Goal: Find contact information: Find contact information

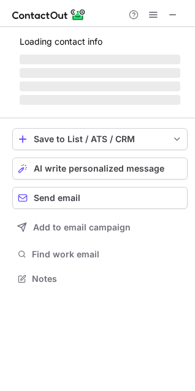
scroll to position [6, 6]
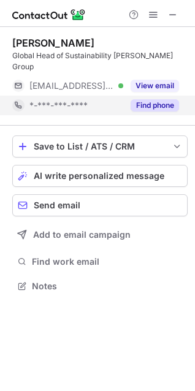
click at [154, 99] on button "Find phone" at bounding box center [154, 105] width 48 height 12
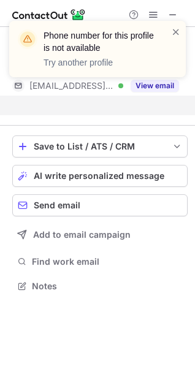
scroll to position [246, 195]
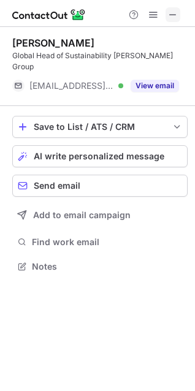
click at [171, 16] on span at bounding box center [173, 15] width 10 height 10
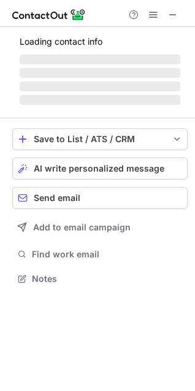
scroll to position [285, 195]
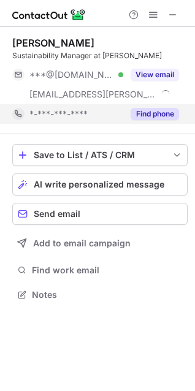
click at [151, 113] on button "Find phone" at bounding box center [154, 114] width 48 height 12
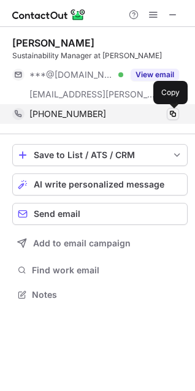
click at [174, 112] on span at bounding box center [173, 114] width 10 height 10
click at [171, 116] on span at bounding box center [173, 114] width 10 height 10
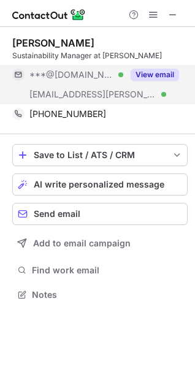
click at [157, 75] on button "View email" at bounding box center [154, 75] width 48 height 12
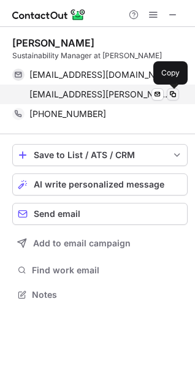
click at [175, 99] on span at bounding box center [173, 94] width 10 height 10
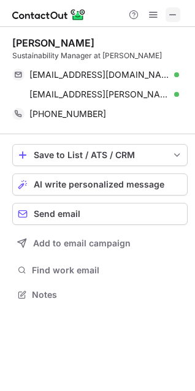
click at [172, 18] on span at bounding box center [173, 15] width 10 height 10
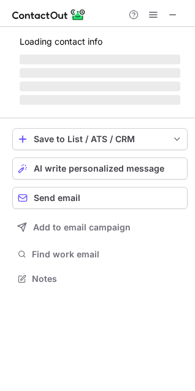
scroll to position [277, 195]
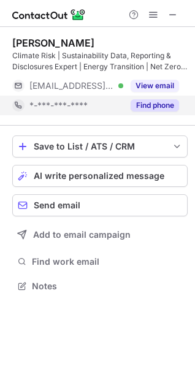
click at [162, 104] on button "Find phone" at bounding box center [154, 105] width 48 height 12
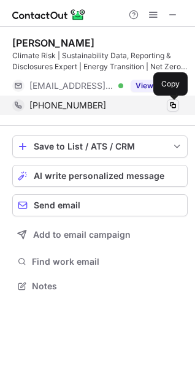
click at [174, 107] on span at bounding box center [173, 105] width 10 height 10
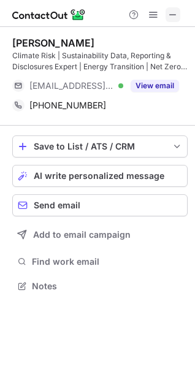
click at [170, 17] on span at bounding box center [173, 15] width 10 height 10
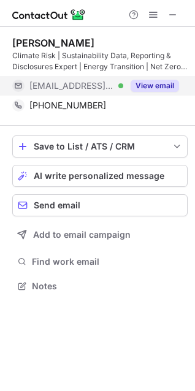
click at [159, 87] on button "View email" at bounding box center [154, 86] width 48 height 12
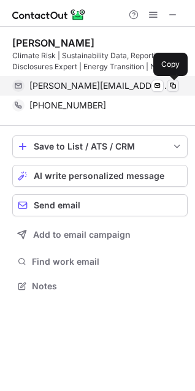
click at [176, 86] on span at bounding box center [173, 86] width 10 height 10
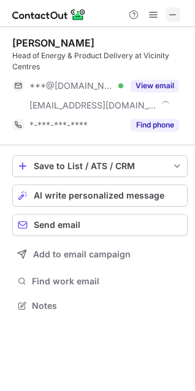
scroll to position [296, 195]
click at [171, 16] on span at bounding box center [173, 15] width 10 height 10
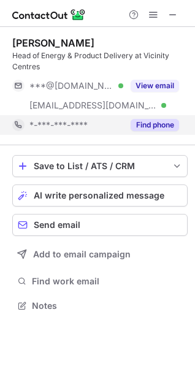
click at [154, 119] on button "Find phone" at bounding box center [154, 125] width 48 height 12
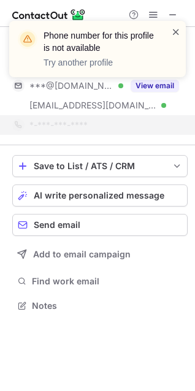
click at [176, 36] on span at bounding box center [176, 32] width 10 height 12
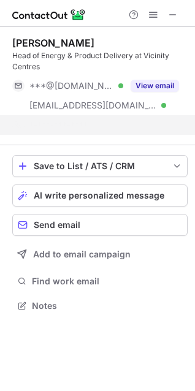
scroll to position [277, 195]
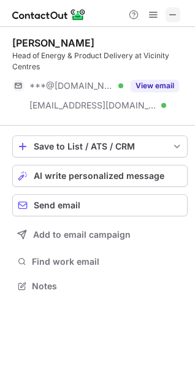
click at [169, 14] on span at bounding box center [173, 15] width 10 height 10
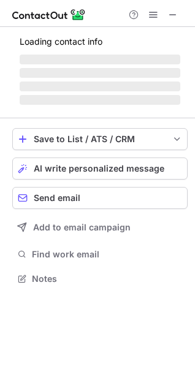
scroll to position [296, 195]
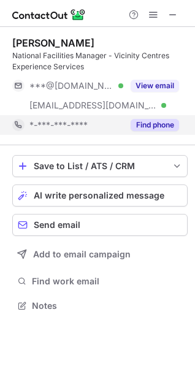
click at [143, 126] on button "Find phone" at bounding box center [154, 125] width 48 height 12
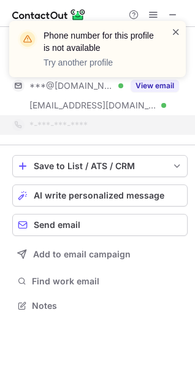
click at [175, 31] on span at bounding box center [176, 32] width 10 height 12
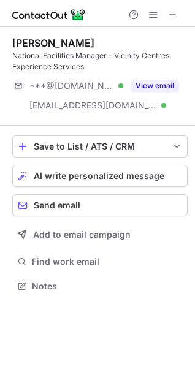
scroll to position [277, 195]
click at [169, 15] on span at bounding box center [173, 15] width 10 height 10
click at [172, 20] on span at bounding box center [173, 15] width 10 height 10
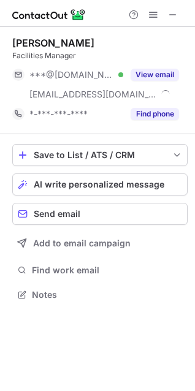
scroll to position [285, 195]
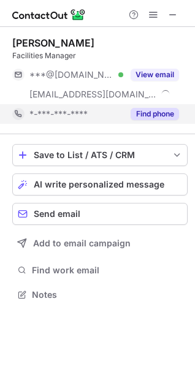
click at [159, 112] on button "Find phone" at bounding box center [154, 114] width 48 height 12
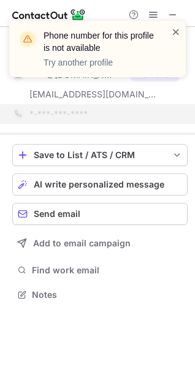
click at [176, 30] on span at bounding box center [176, 32] width 10 height 12
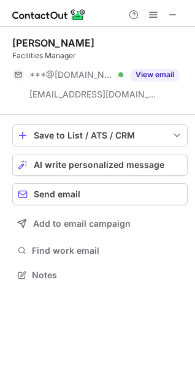
scroll to position [266, 195]
click at [173, 14] on span at bounding box center [173, 15] width 10 height 10
click at [173, 13] on span at bounding box center [173, 15] width 10 height 10
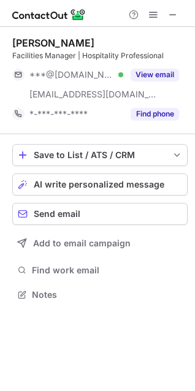
scroll to position [285, 195]
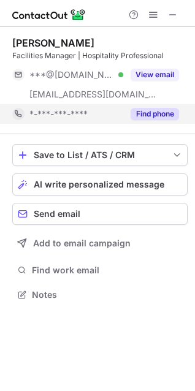
click at [165, 120] on div "Find phone" at bounding box center [151, 114] width 56 height 20
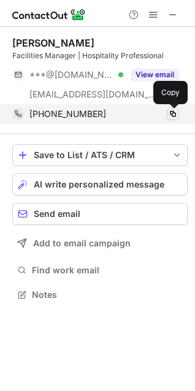
click at [171, 116] on span at bounding box center [173, 114] width 10 height 10
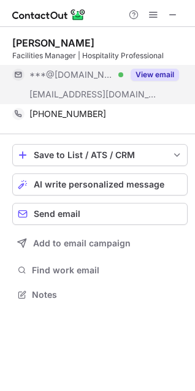
click at [157, 75] on button "View email" at bounding box center [154, 75] width 48 height 12
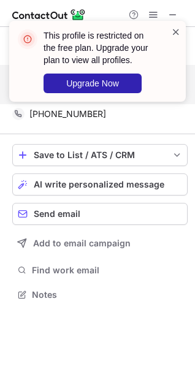
click at [175, 32] on span at bounding box center [176, 32] width 10 height 12
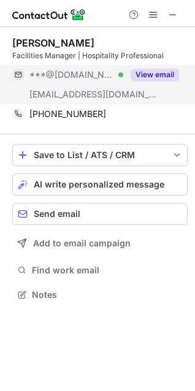
click at [169, 15] on div "This profile is restricted on the free plan. Upgrade your plan to view all prof…" at bounding box center [97, 66] width 196 height 115
click at [169, 15] on span at bounding box center [173, 15] width 10 height 10
